Goal: Task Accomplishment & Management: Use online tool/utility

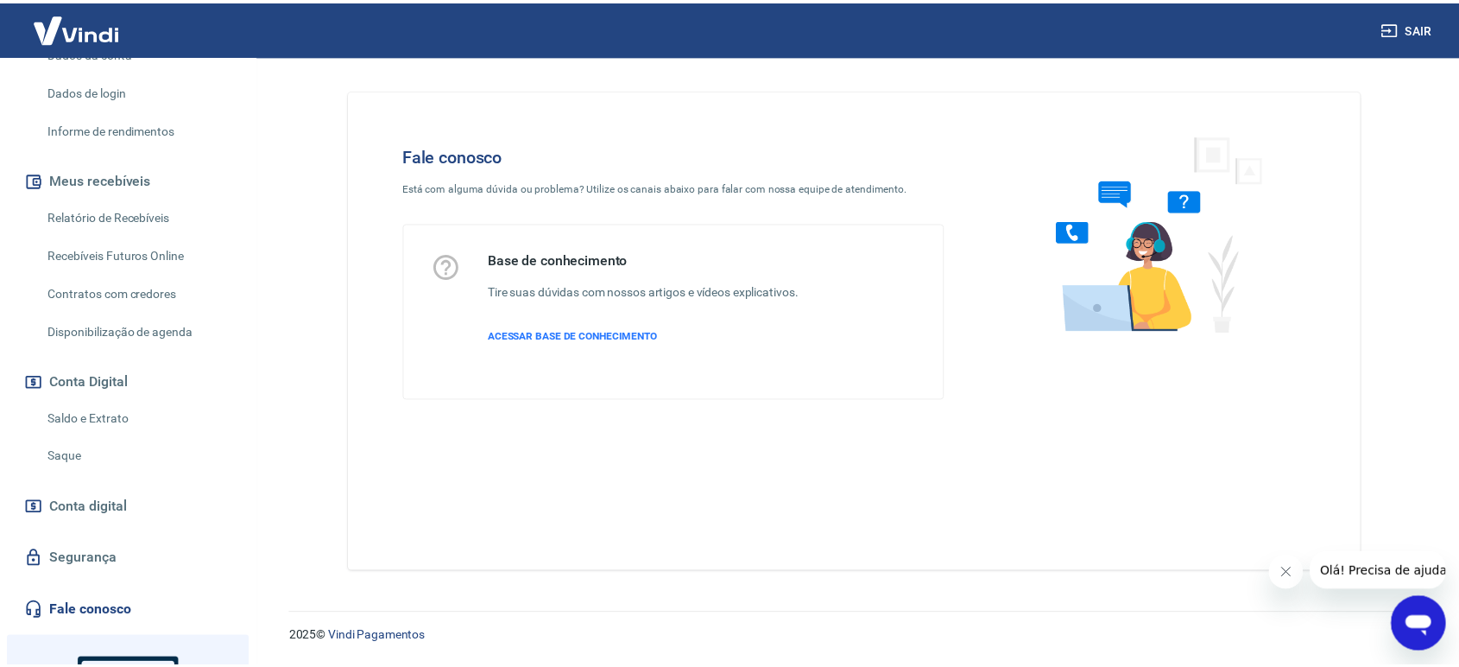
scroll to position [442, 0]
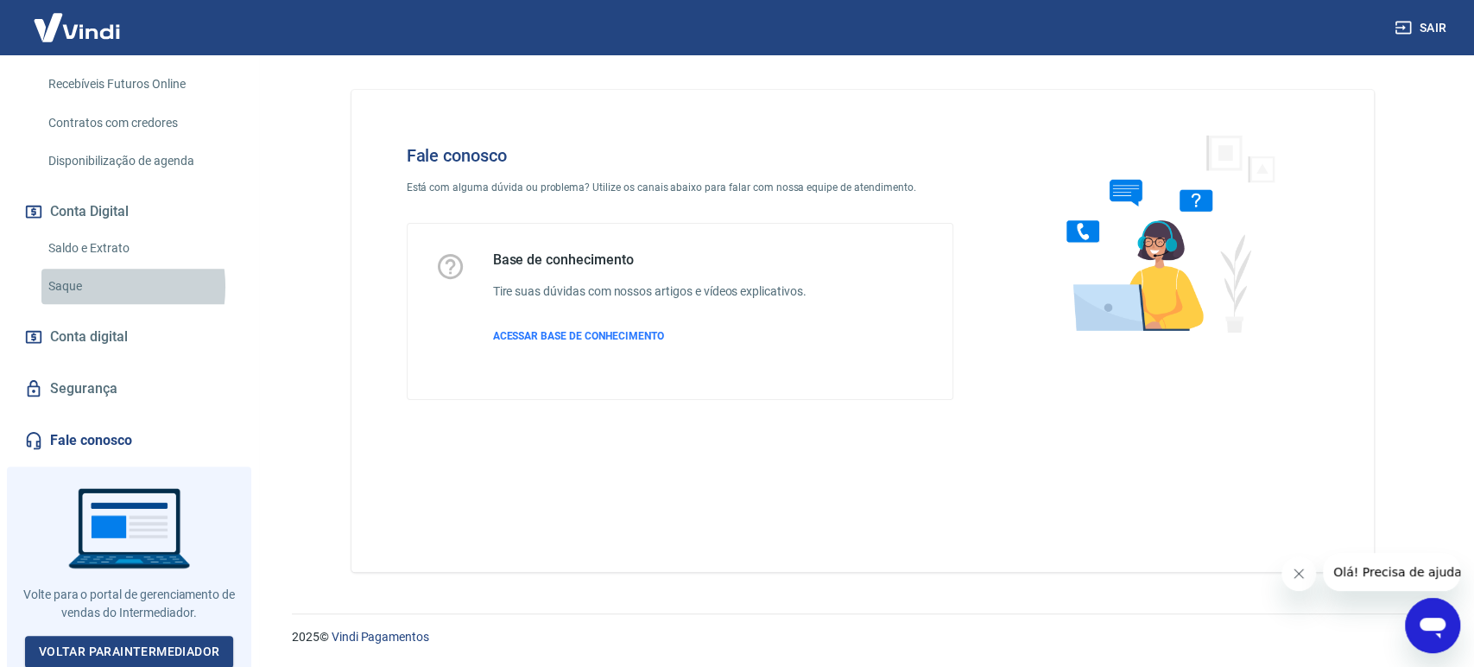
click at [88, 287] on link "Saque" at bounding box center [139, 286] width 196 height 35
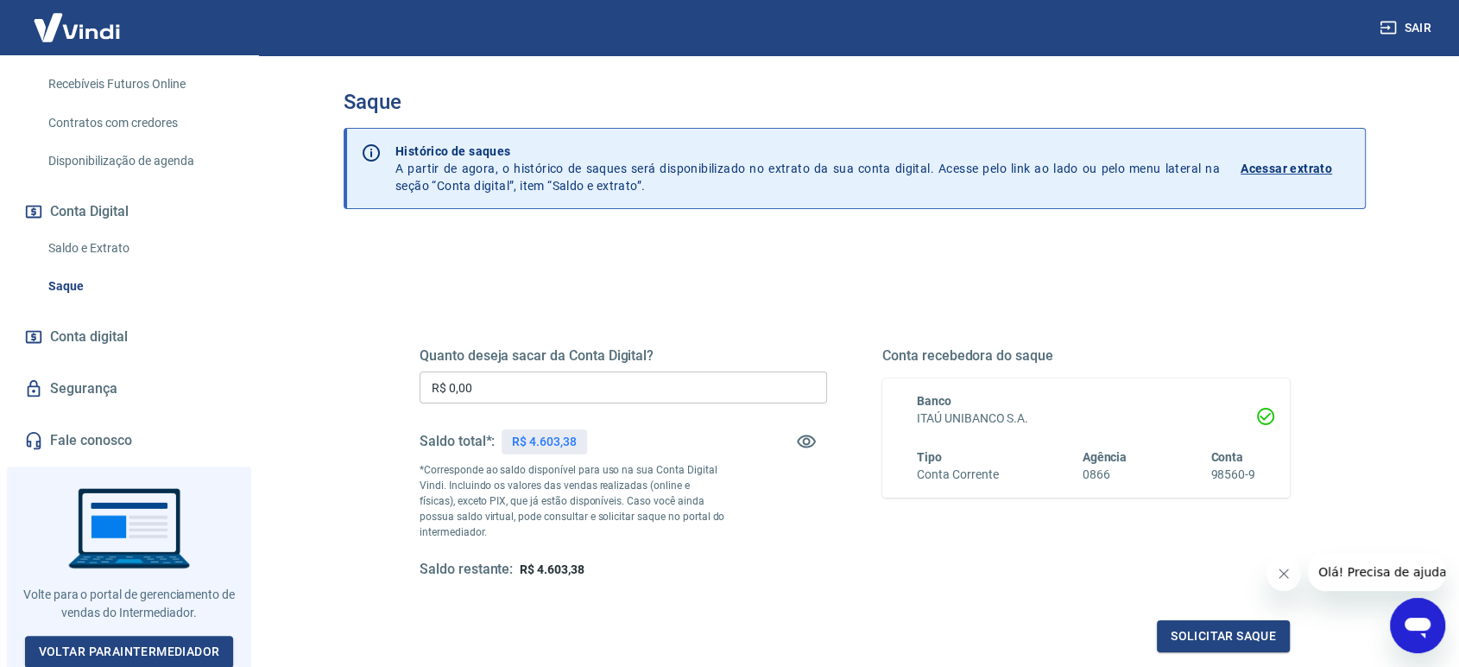
click at [480, 392] on input "R$ 0,00" at bounding box center [624, 387] width 408 height 32
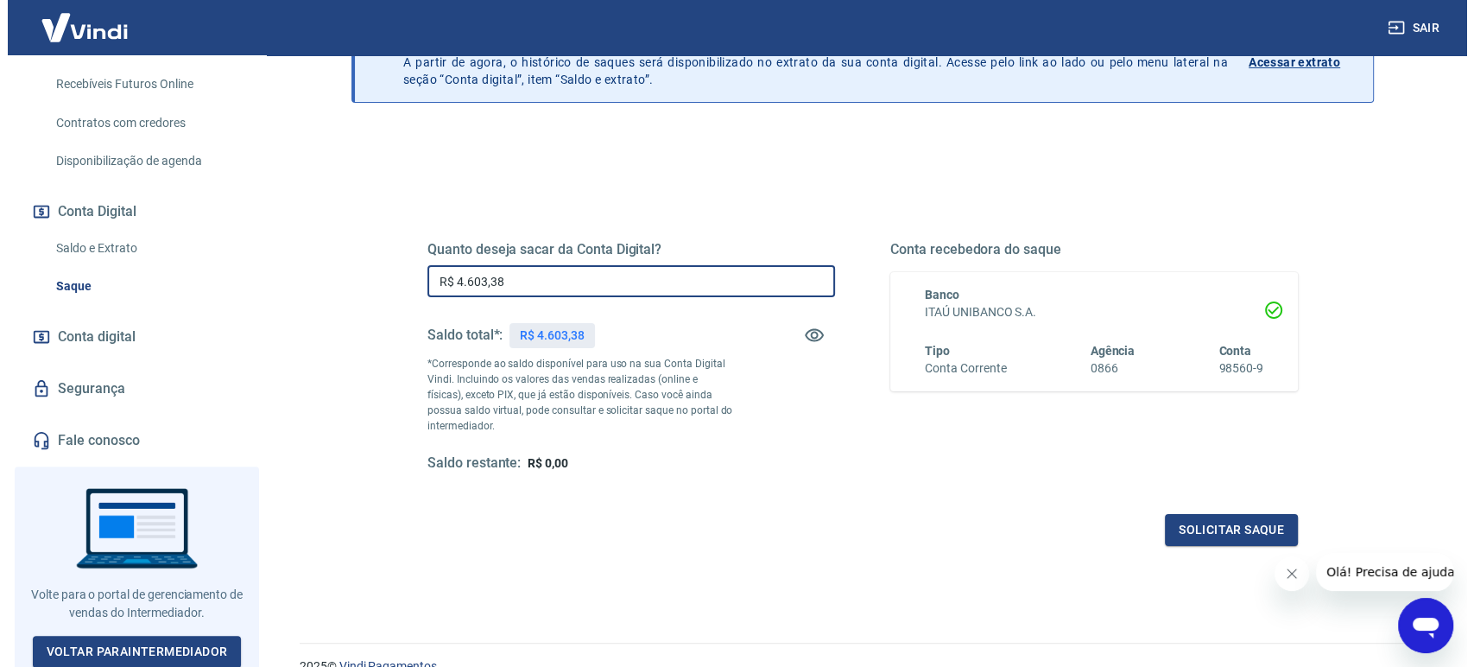
scroll to position [187, 0]
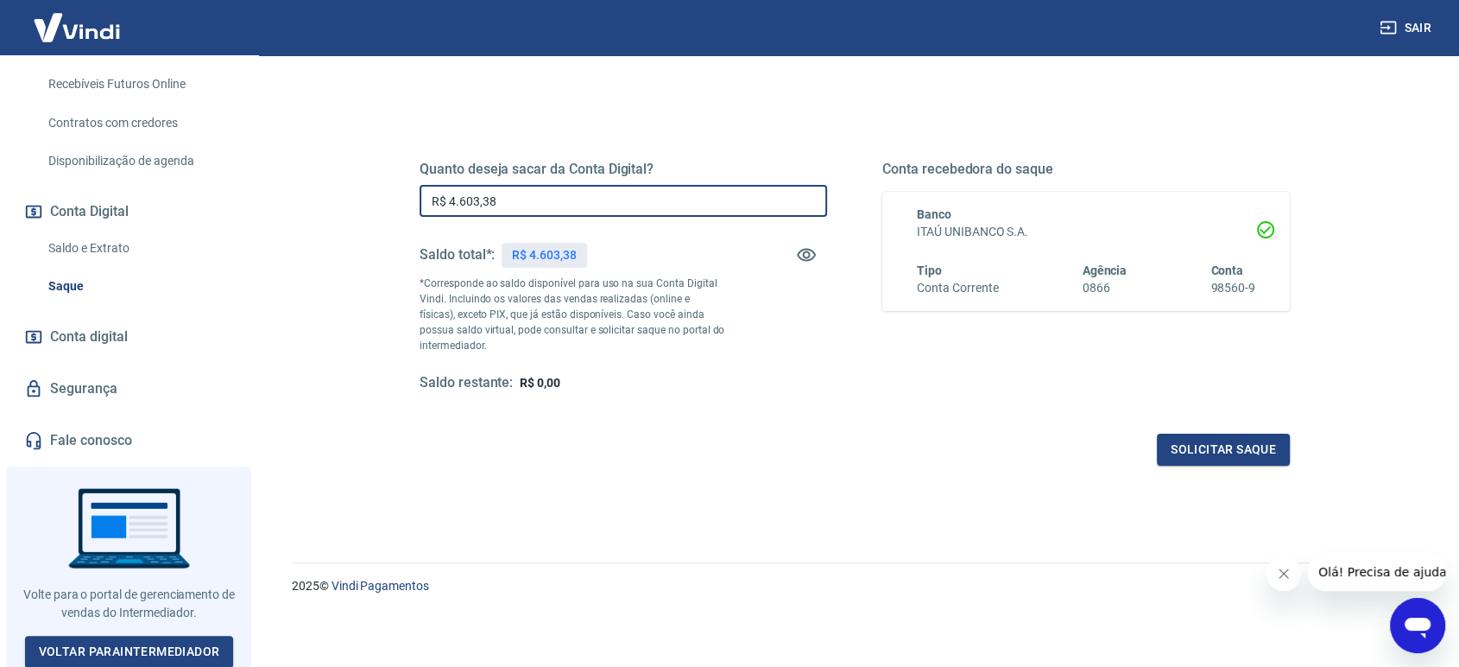
type input "R$ 4.603,38"
click at [542, 233] on div "Quanto deseja sacar da Conta Digital? R$ 4.603,38 ​ Saldo total*: R$ 4.603,38 *…" at bounding box center [624, 276] width 408 height 231
drag, startPoint x: 508, startPoint y: 199, endPoint x: 412, endPoint y: 197, distance: 95.9
click at [412, 197] on div "Quanto deseja sacar da Conta Digital? R$ 4.603,38 ​ Saldo total*: R$ 4.603,38 *…" at bounding box center [855, 286] width 912 height 402
click at [1205, 446] on button "Solicitar saque" at bounding box center [1223, 449] width 133 height 32
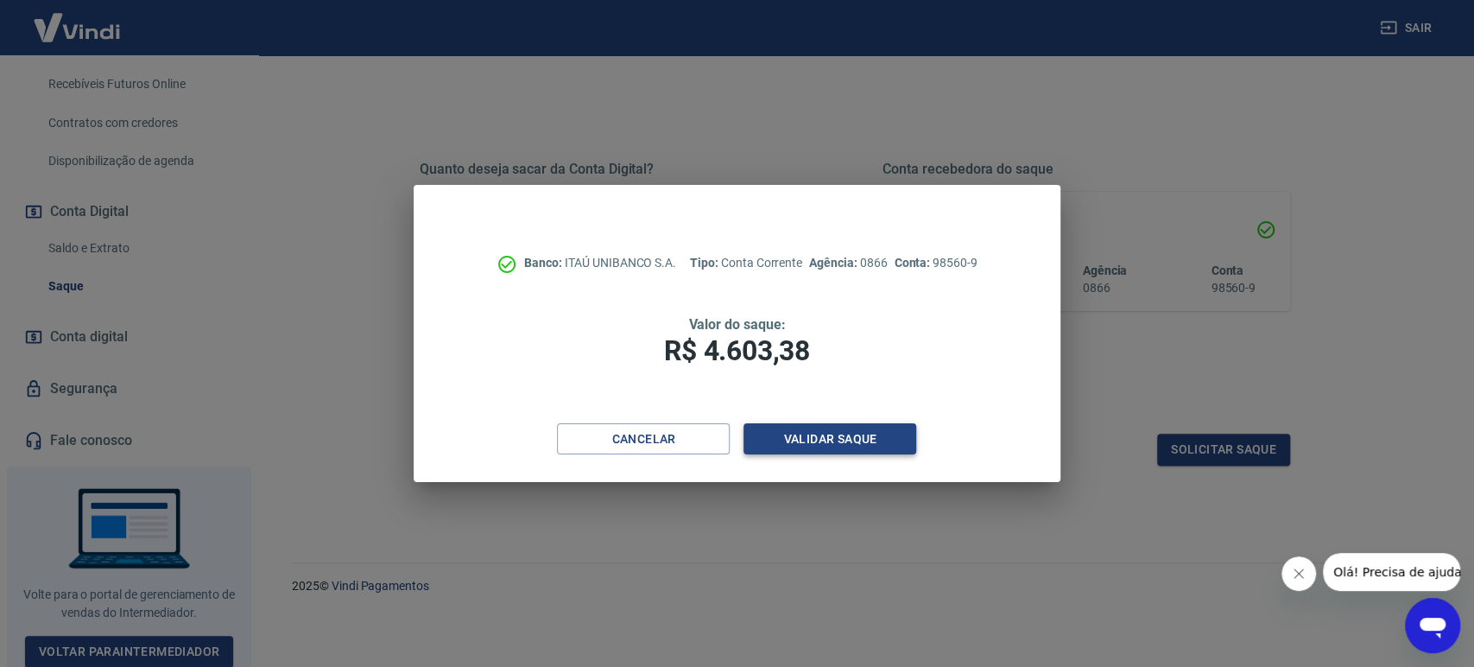
click at [816, 433] on button "Validar saque" at bounding box center [829, 439] width 173 height 32
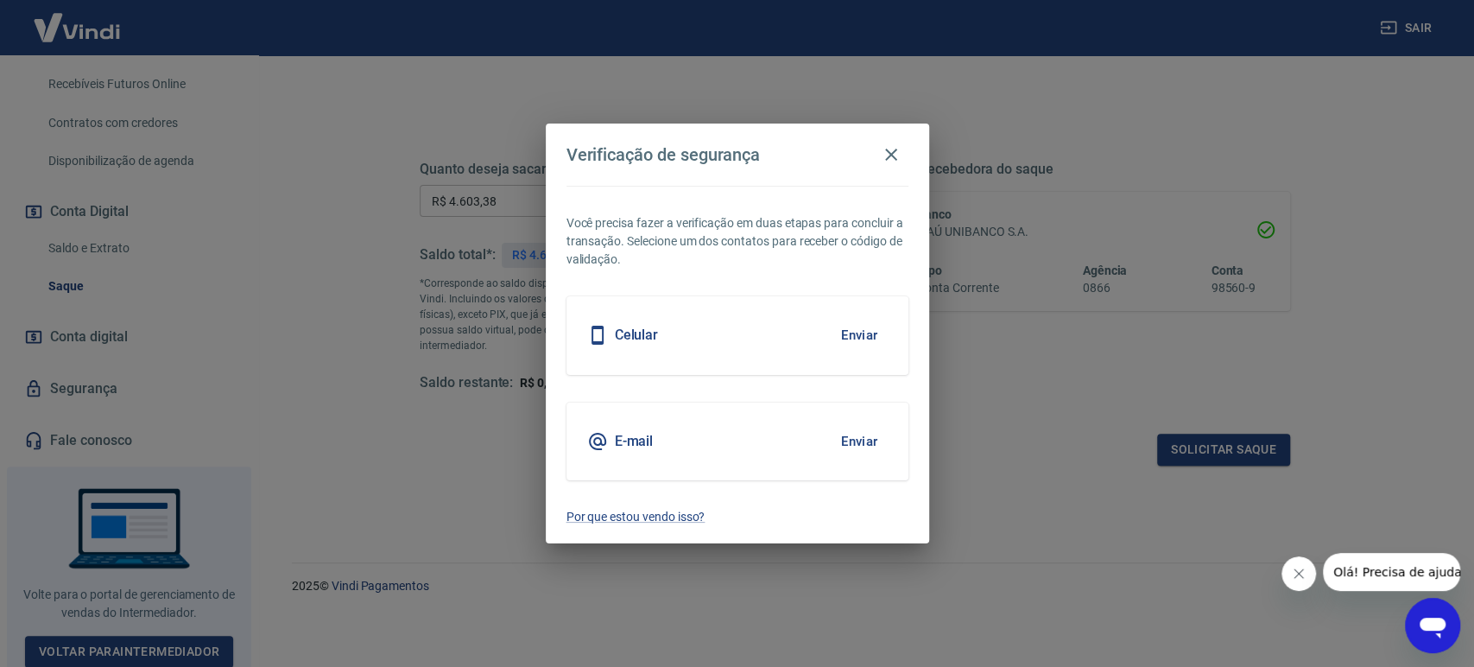
click at [760, 335] on div "Celular Enviar" at bounding box center [737, 335] width 342 height 78
click at [867, 333] on button "Enviar" at bounding box center [860, 335] width 56 height 36
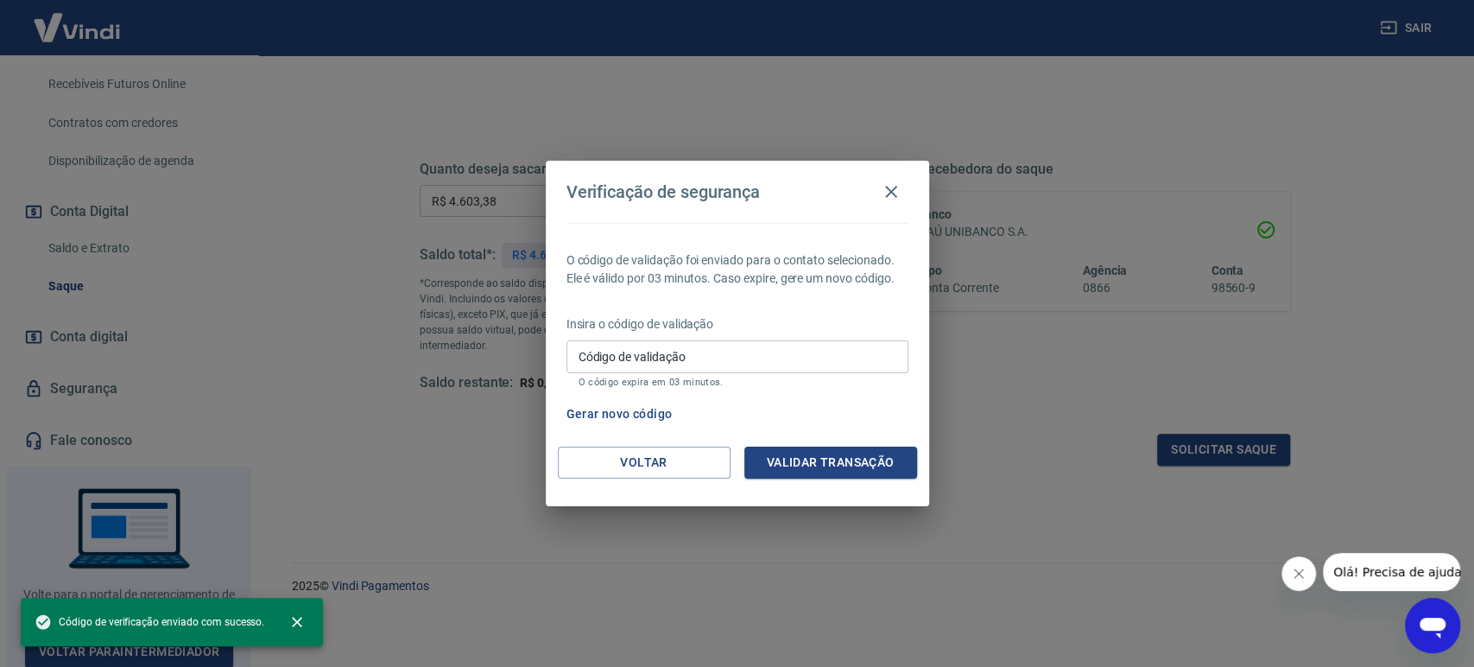
click at [765, 363] on input "Código de validação" at bounding box center [737, 356] width 342 height 32
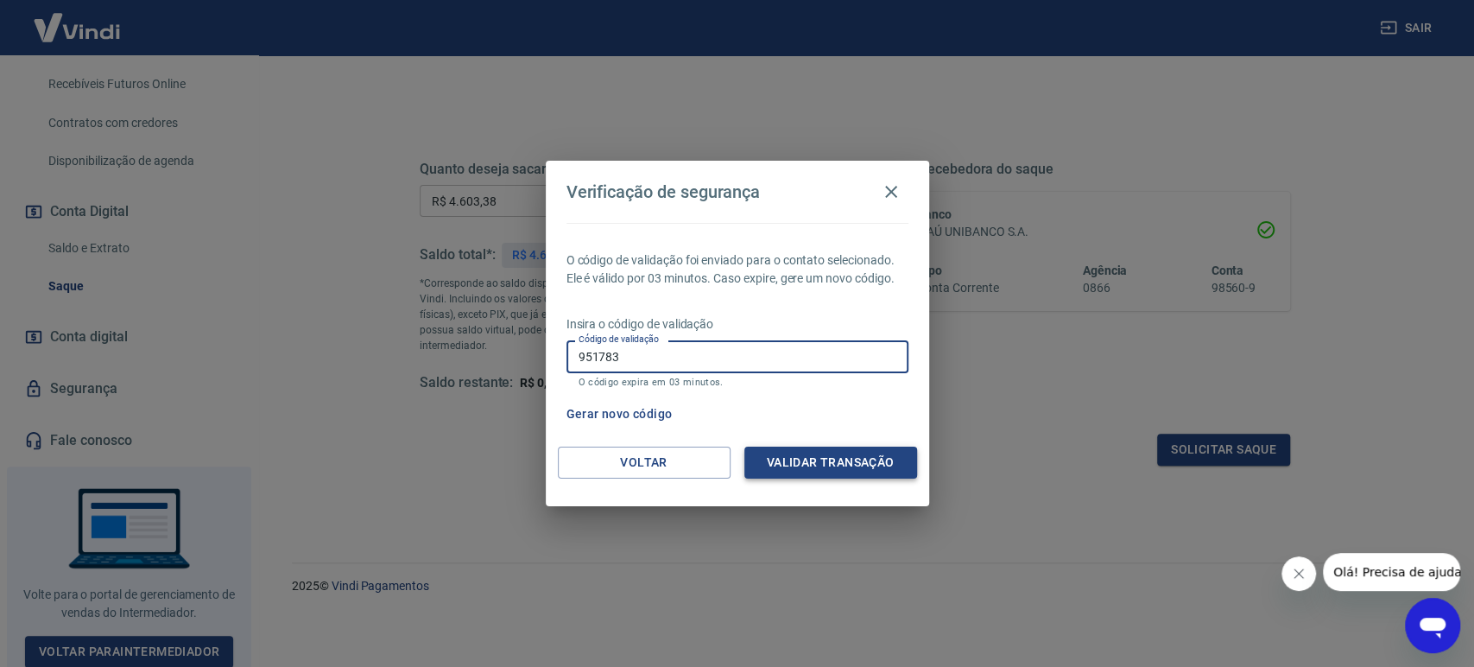
type input "951783"
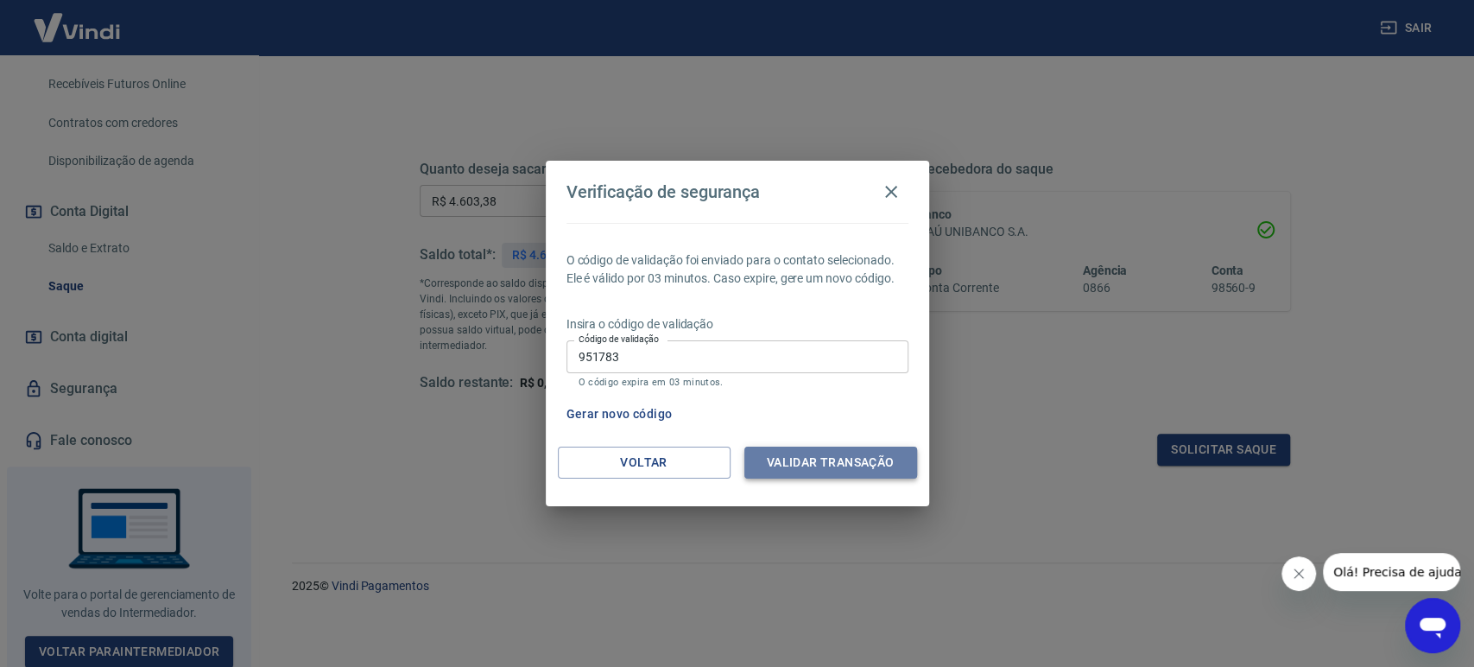
click at [807, 461] on button "Validar transação" at bounding box center [830, 462] width 173 height 32
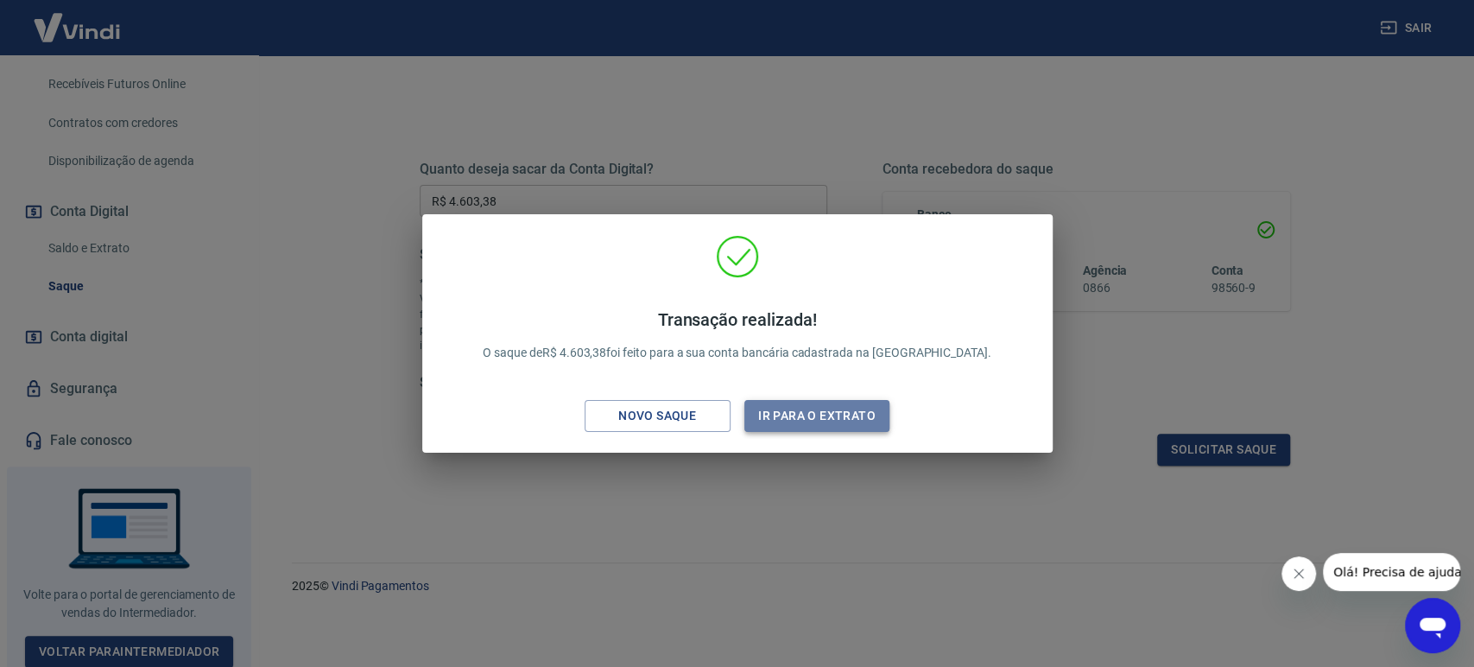
click at [796, 414] on button "Ir para o extrato" at bounding box center [817, 416] width 146 height 32
